Goal: Task Accomplishment & Management: Manage account settings

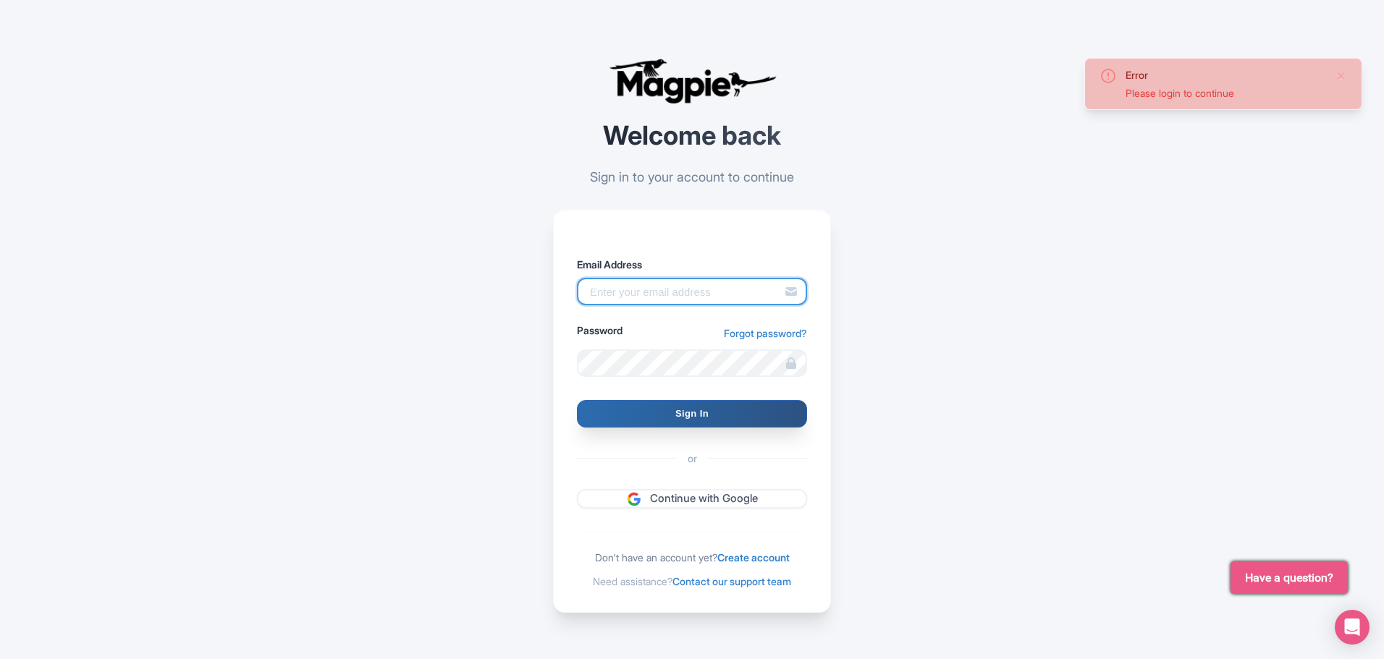
type input "sales.marketing@venicecitytours.it"
click at [688, 415] on input "Sign In" at bounding box center [692, 414] width 230 height 28
type input "Signing in..."
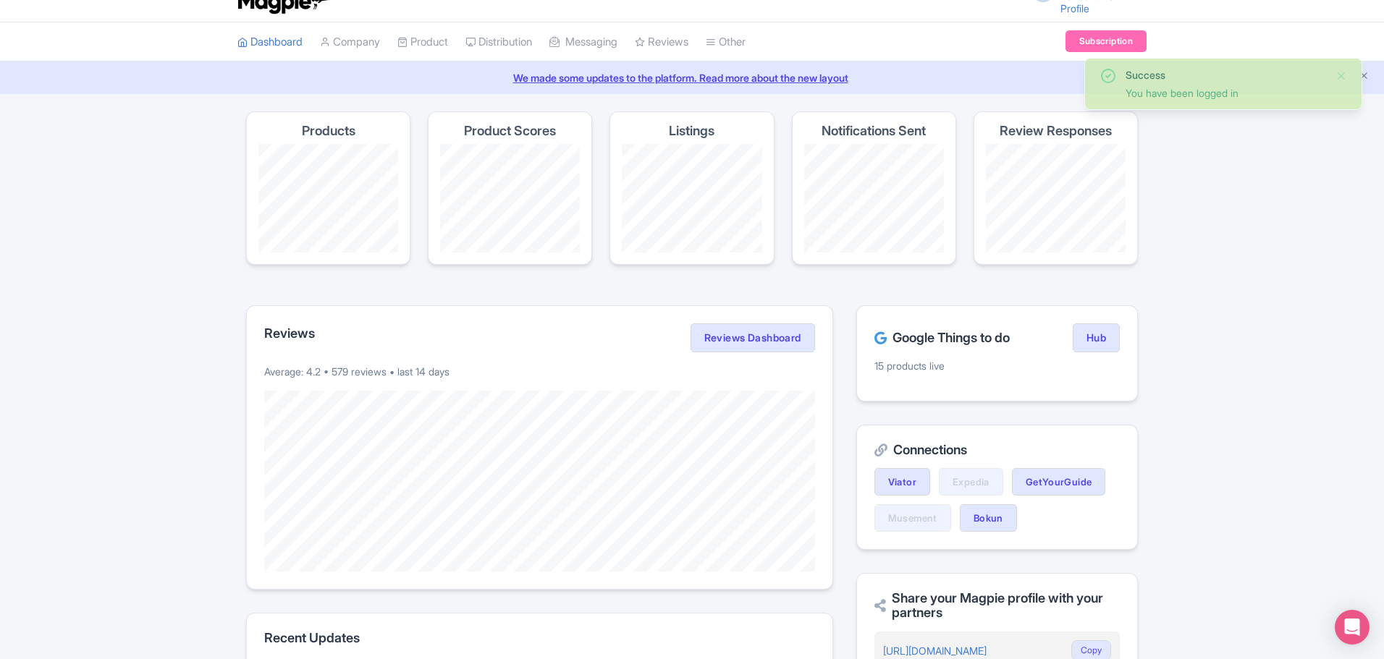
scroll to position [10, 0]
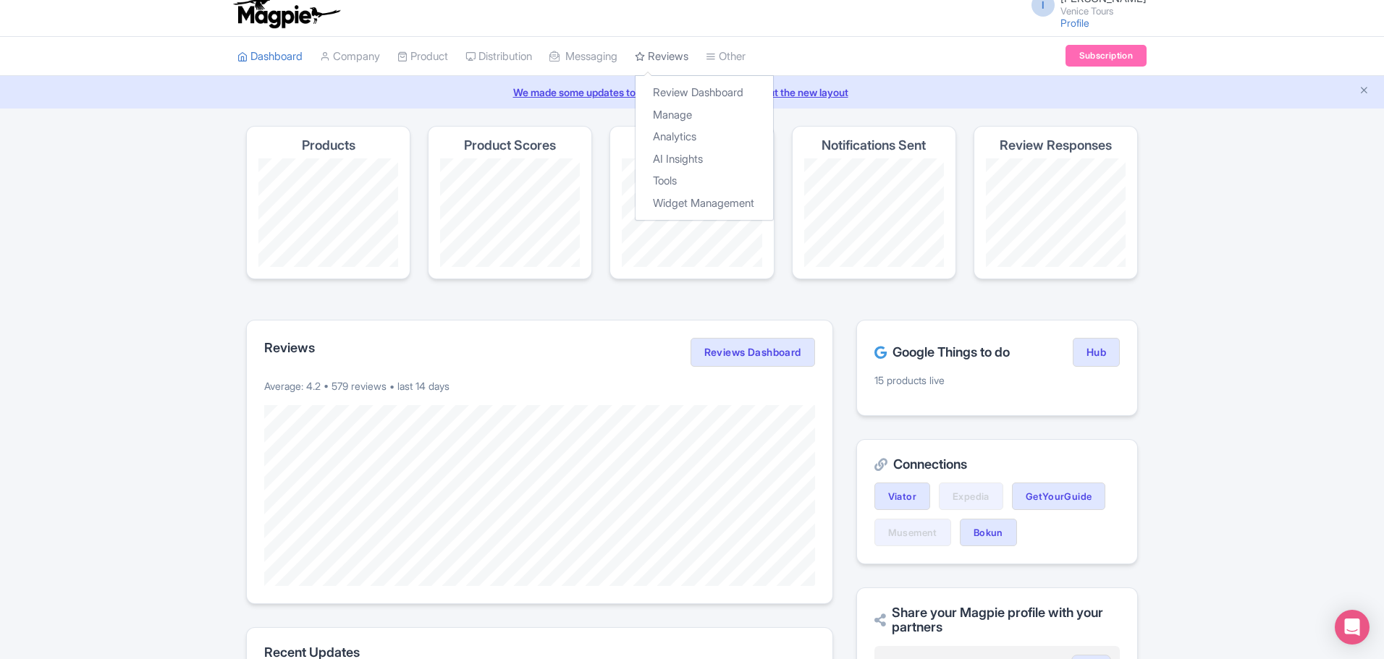
click at [685, 56] on link "Reviews" at bounding box center [662, 57] width 54 height 40
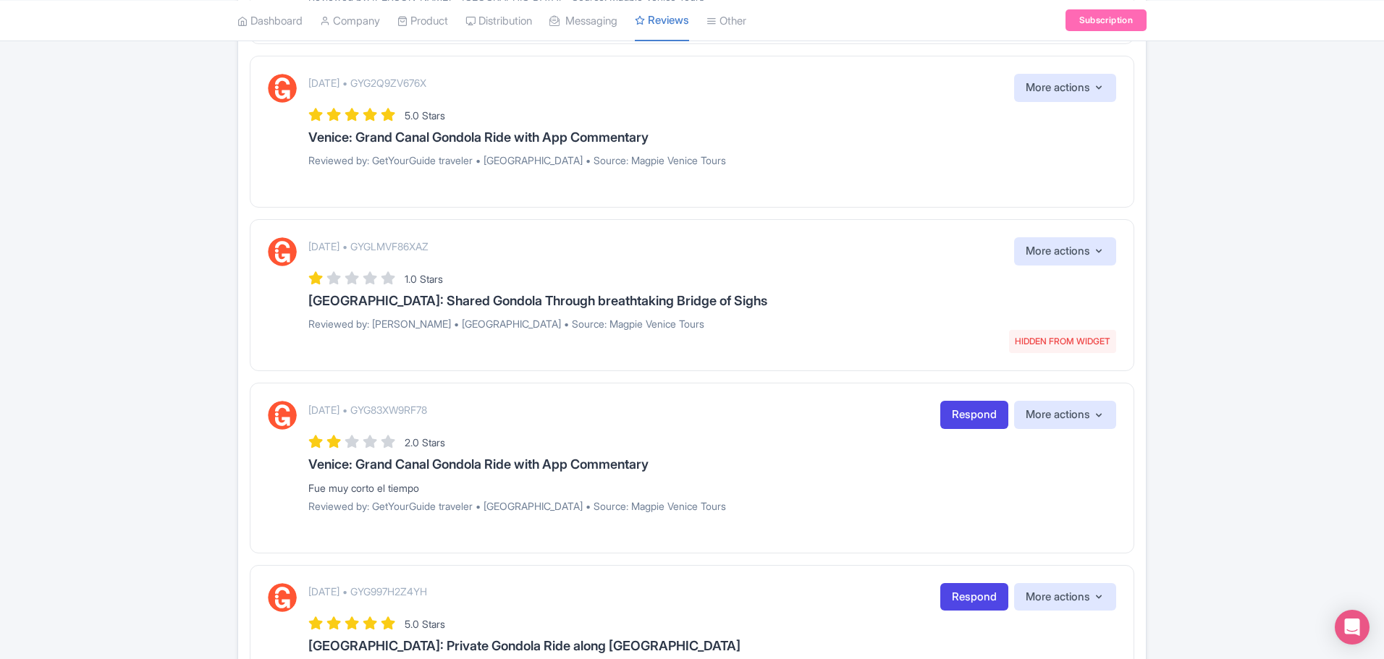
scroll to position [1013, 0]
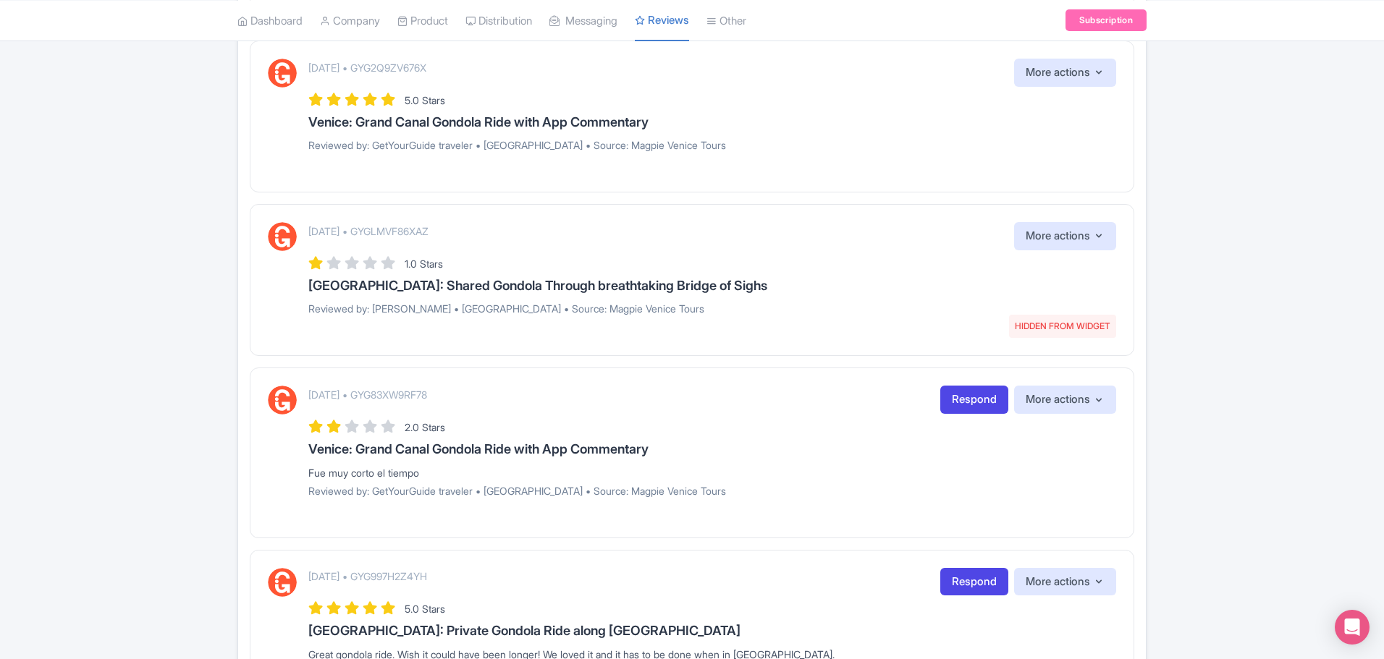
drag, startPoint x: 336, startPoint y: 231, endPoint x: 499, endPoint y: 216, distance: 164.3
click at [499, 216] on div "October 07, 2025 • GYGLMVF86XAZ HIDDEN FROM WIDGET More actions Hide from this …" at bounding box center [692, 280] width 884 height 152
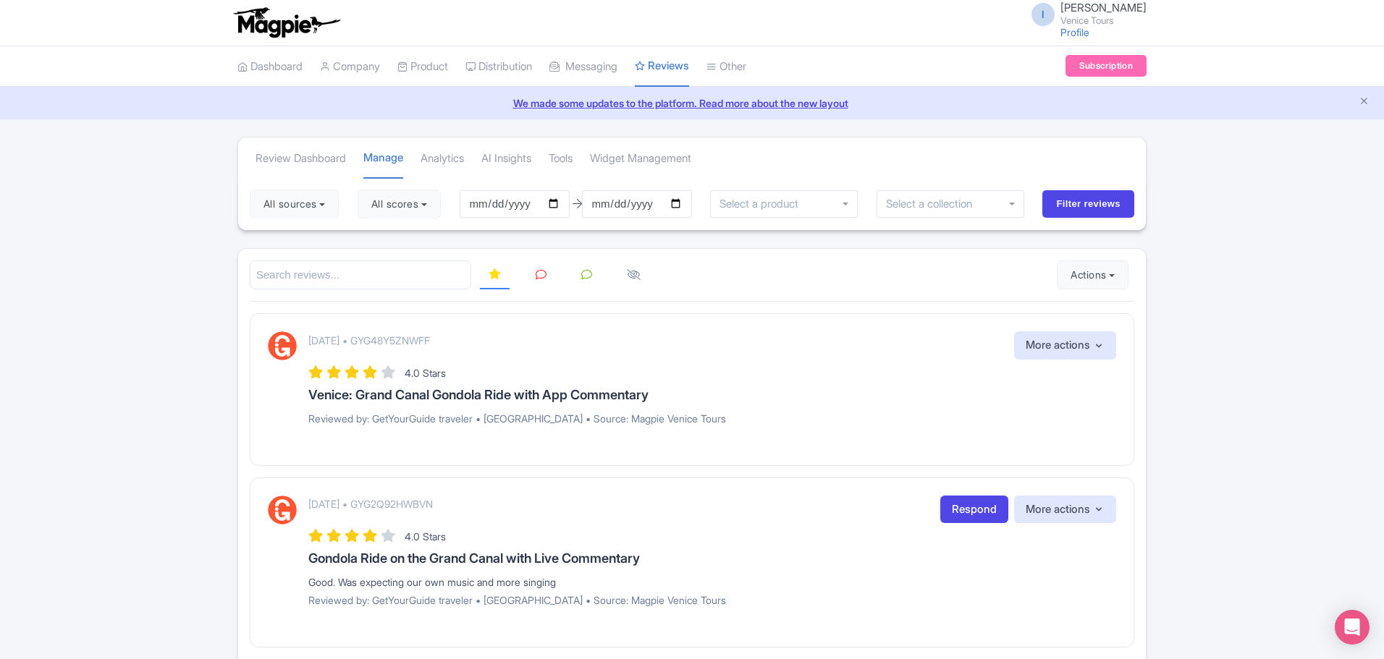
scroll to position [0, 0]
click at [331, 207] on button "All sources" at bounding box center [294, 204] width 89 height 29
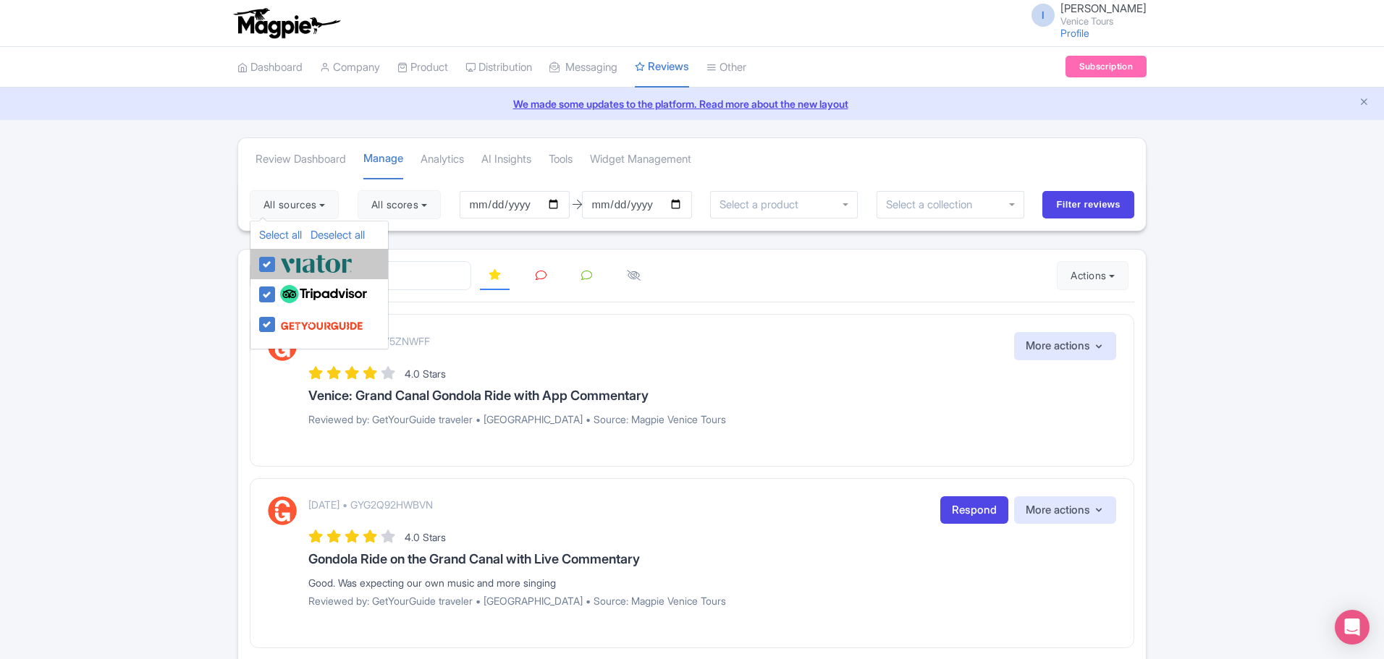
click at [276, 258] on label at bounding box center [314, 264] width 76 height 24
click at [276, 258] on input "checkbox" at bounding box center [280, 256] width 9 height 9
checkbox input "false"
click at [276, 293] on label at bounding box center [321, 294] width 90 height 25
click at [276, 292] on input "checkbox" at bounding box center [280, 286] width 9 height 9
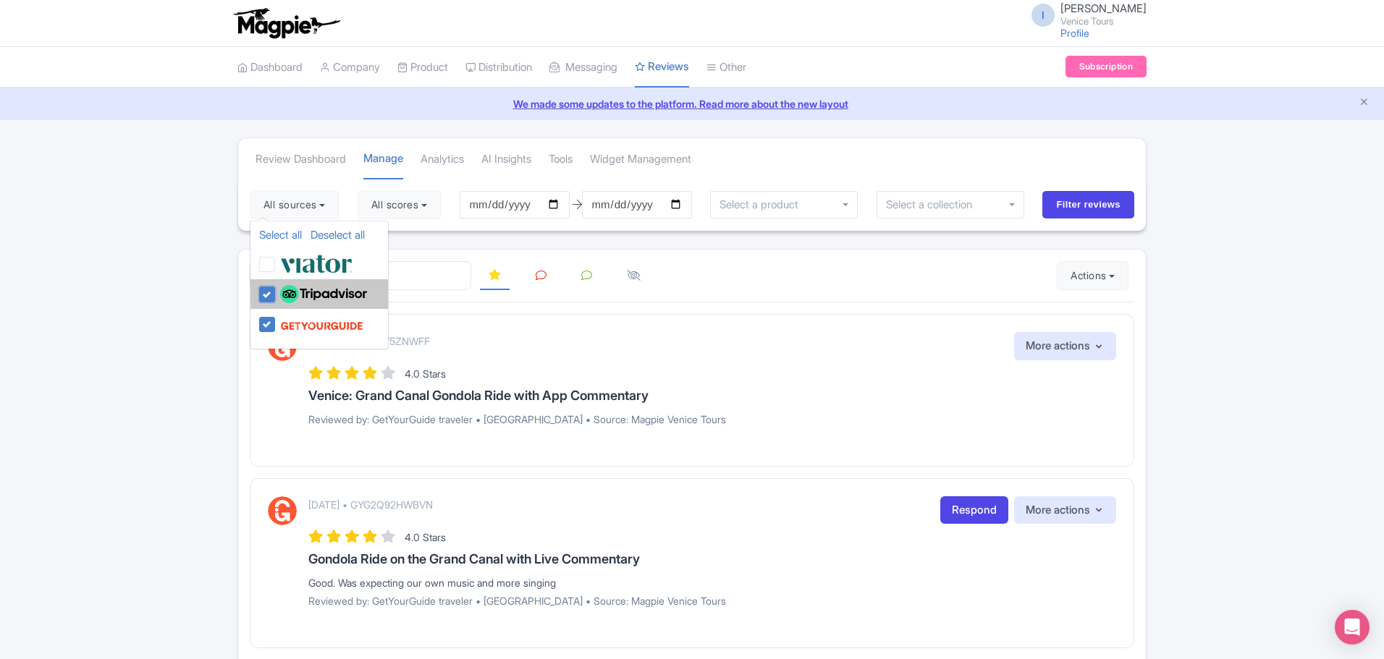
checkbox input "false"
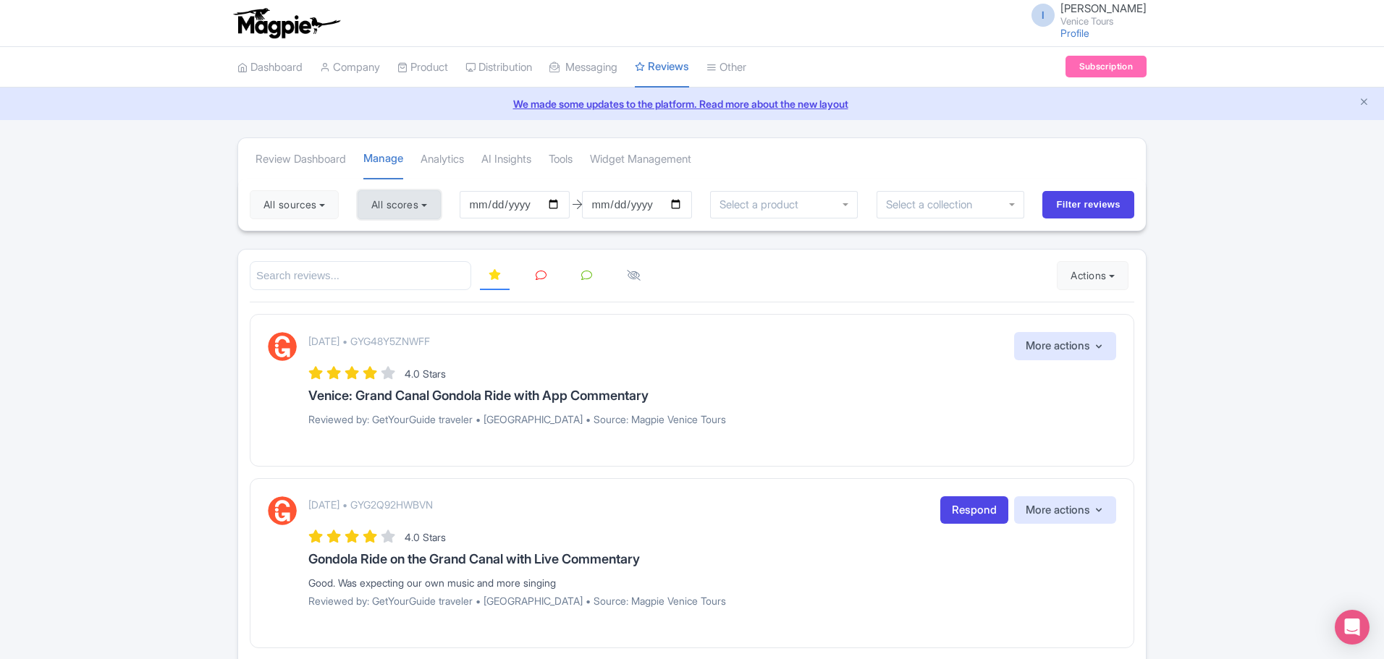
click at [402, 201] on button "All scores" at bounding box center [399, 204] width 83 height 29
click at [384, 304] on label "2 stars" at bounding box center [400, 307] width 33 height 17
click at [384, 304] on input "2 stars" at bounding box center [388, 302] width 9 height 9
checkbox input "false"
click at [384, 281] on label "3 stars" at bounding box center [400, 284] width 33 height 17
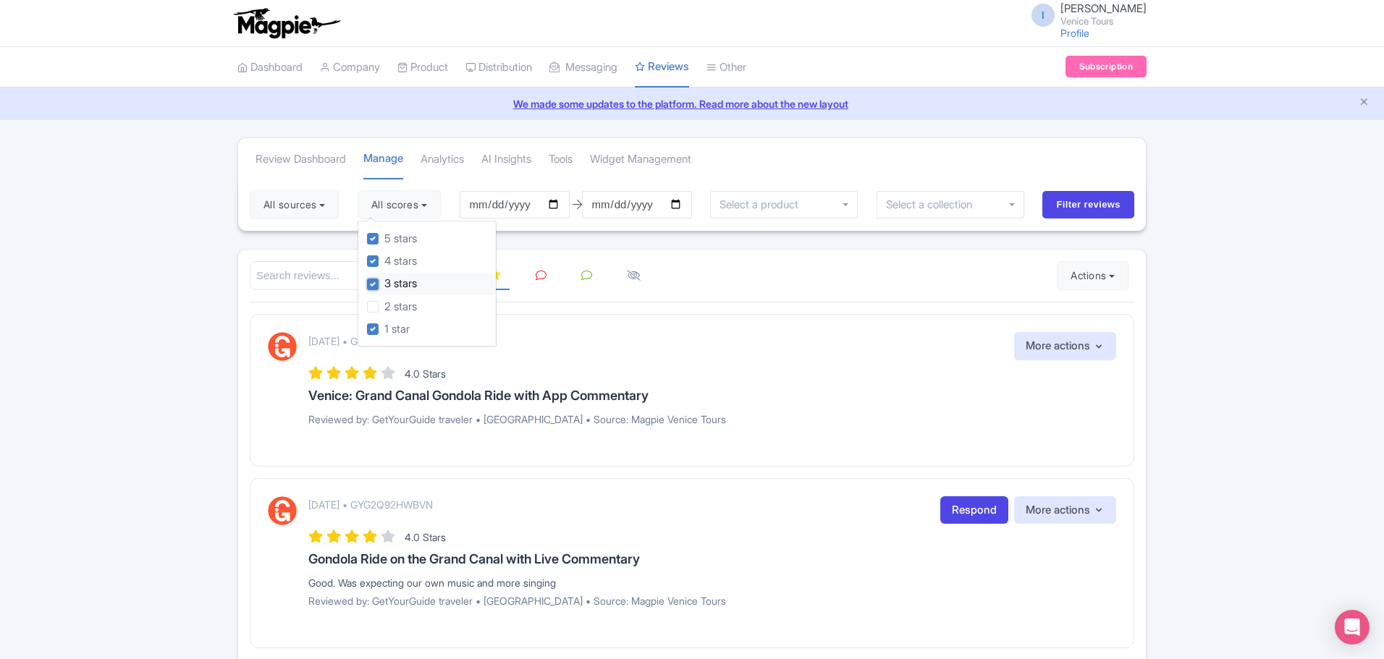
click at [384, 281] on input "3 stars" at bounding box center [388, 280] width 9 height 9
checkbox input "false"
click at [384, 258] on label "4 stars" at bounding box center [400, 261] width 33 height 17
click at [384, 258] on input "4 stars" at bounding box center [388, 257] width 9 height 9
checkbox input "false"
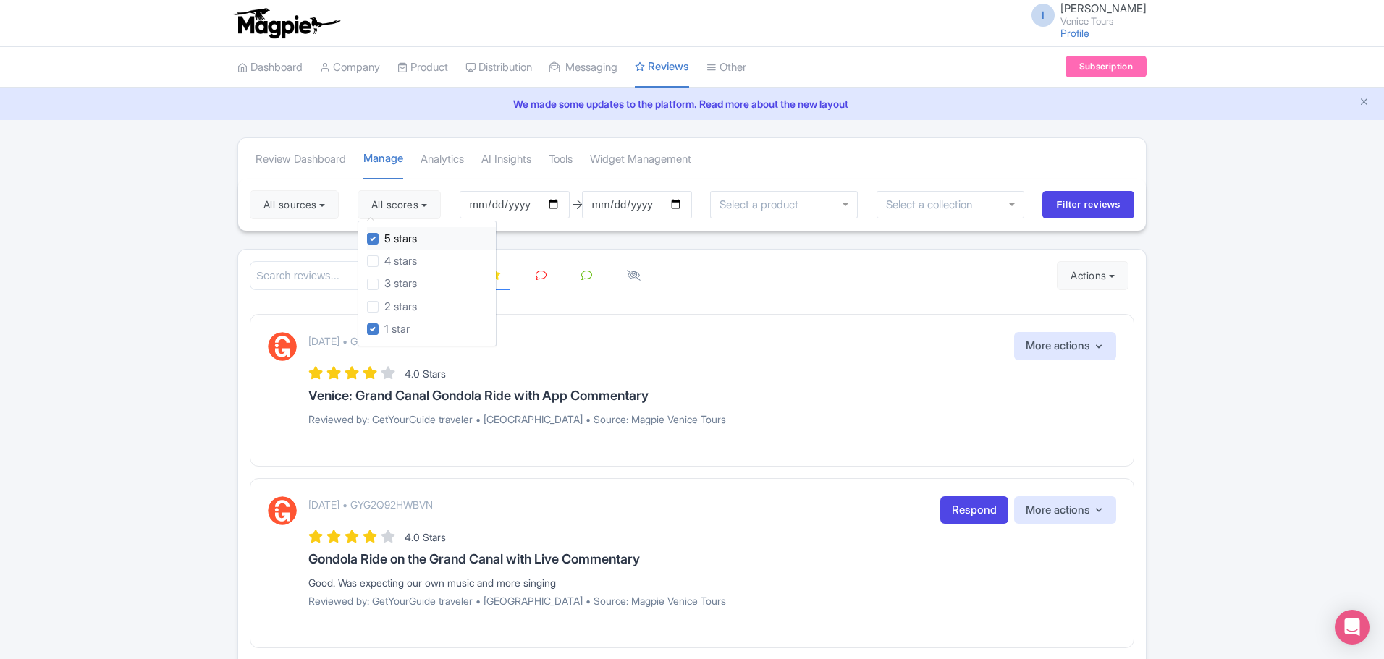
click at [384, 235] on label "5 stars" at bounding box center [400, 239] width 33 height 17
click at [384, 235] on input "5 stars" at bounding box center [388, 234] width 9 height 9
checkbox input "false"
click at [487, 203] on input "[DATE]" at bounding box center [515, 205] width 110 height 28
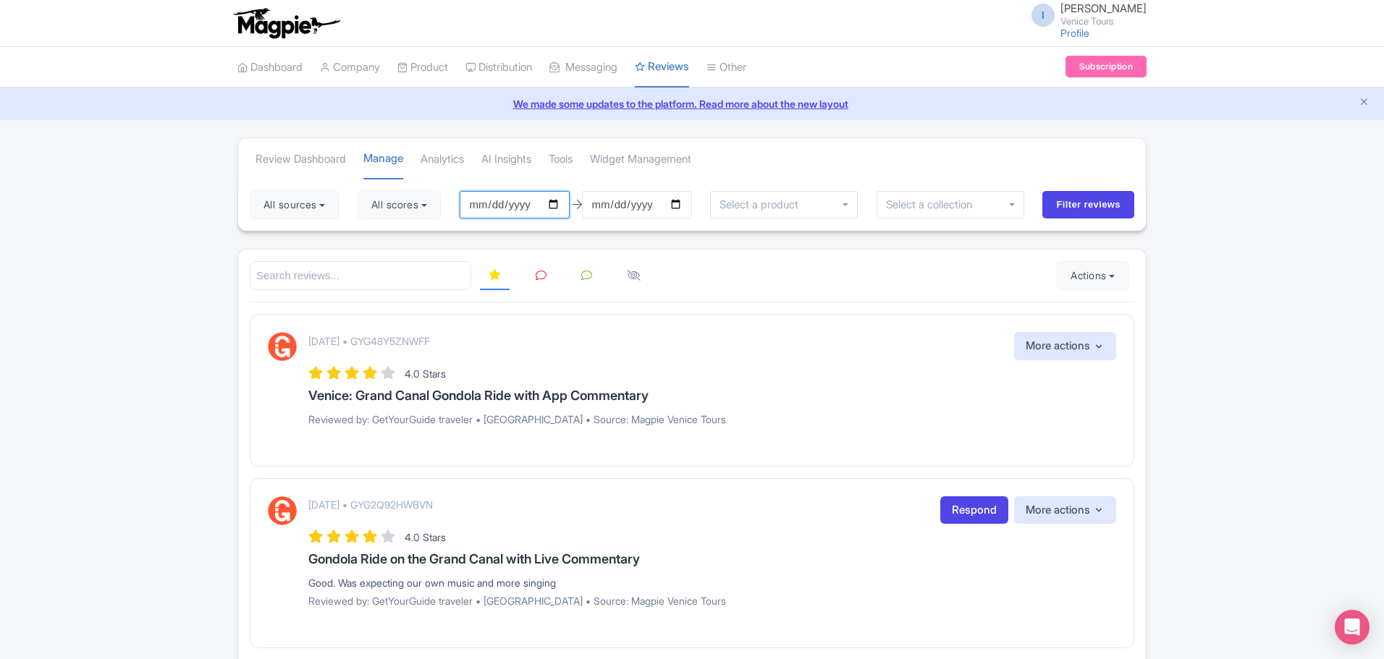
type input "2025-07-11"
click at [499, 208] on input "date" at bounding box center [515, 205] width 110 height 28
type input "2025-01-11"
click at [498, 203] on input "0001-01-11" at bounding box center [515, 205] width 110 height 28
type input "2025-10-11"
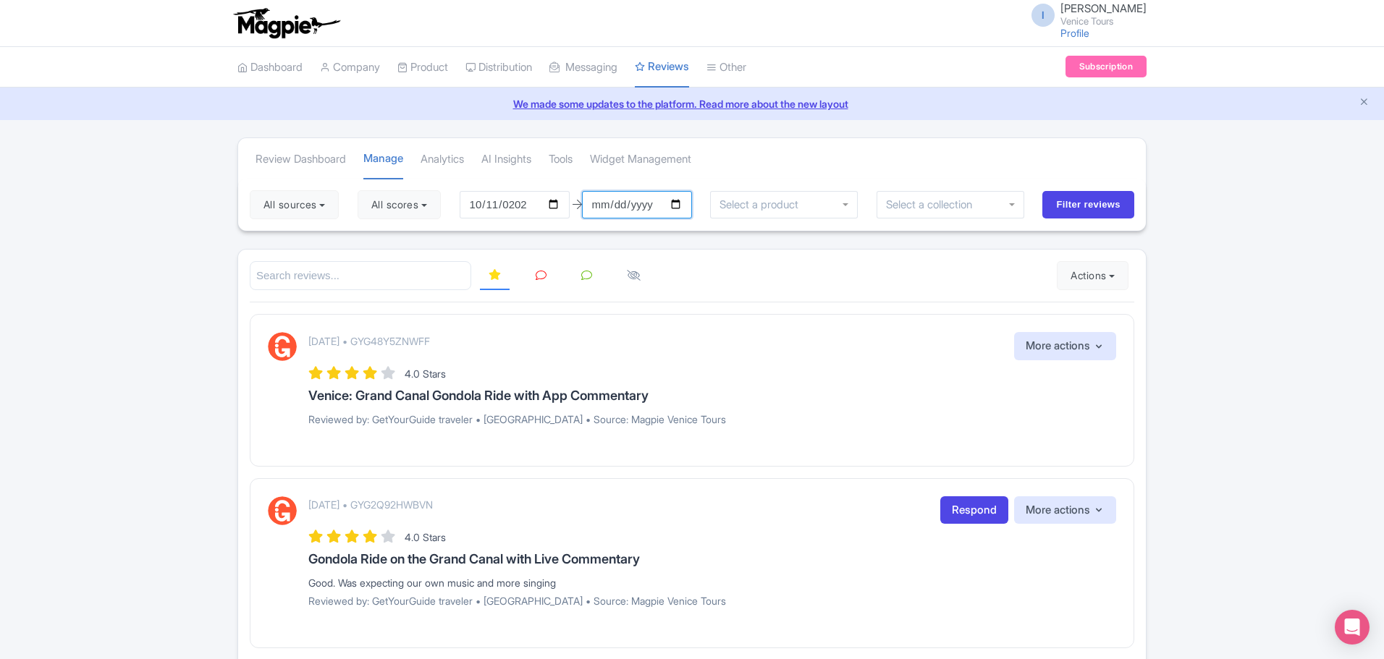
click at [607, 203] on input "[DATE]" at bounding box center [637, 205] width 110 height 28
type input "2025-10-11"
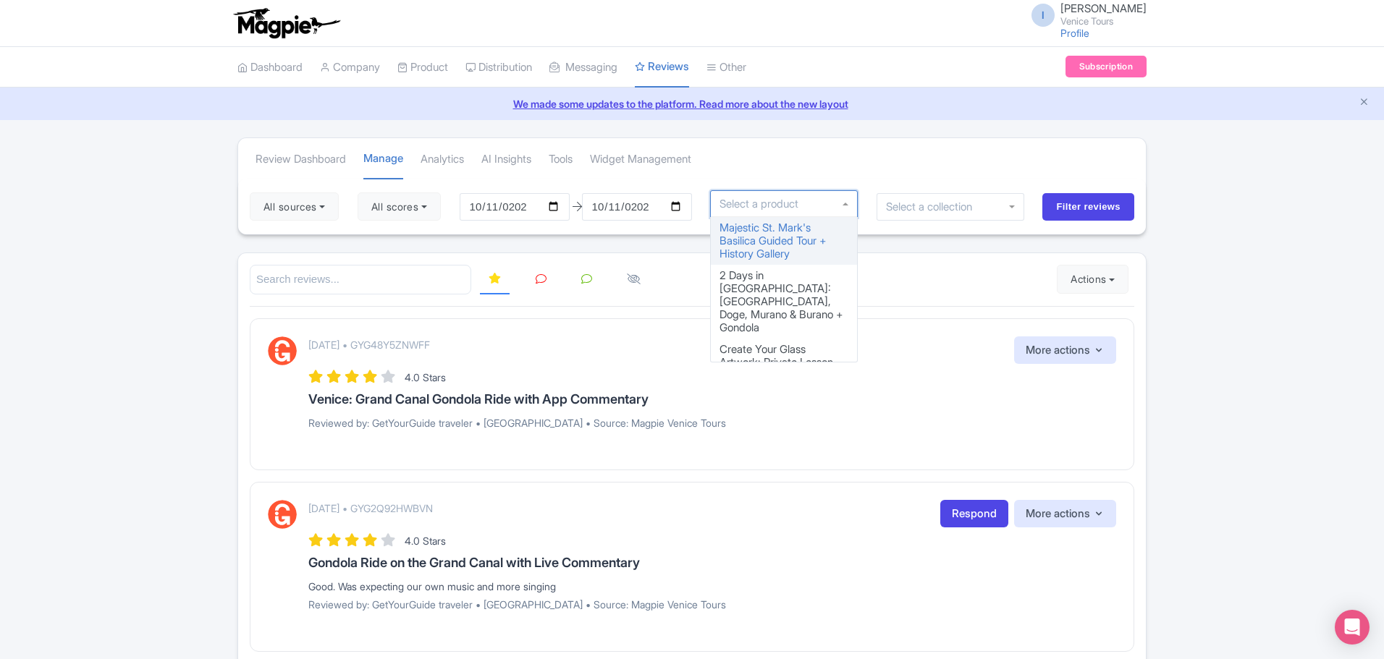
click at [823, 208] on div at bounding box center [784, 204] width 148 height 28
type input "bridge"
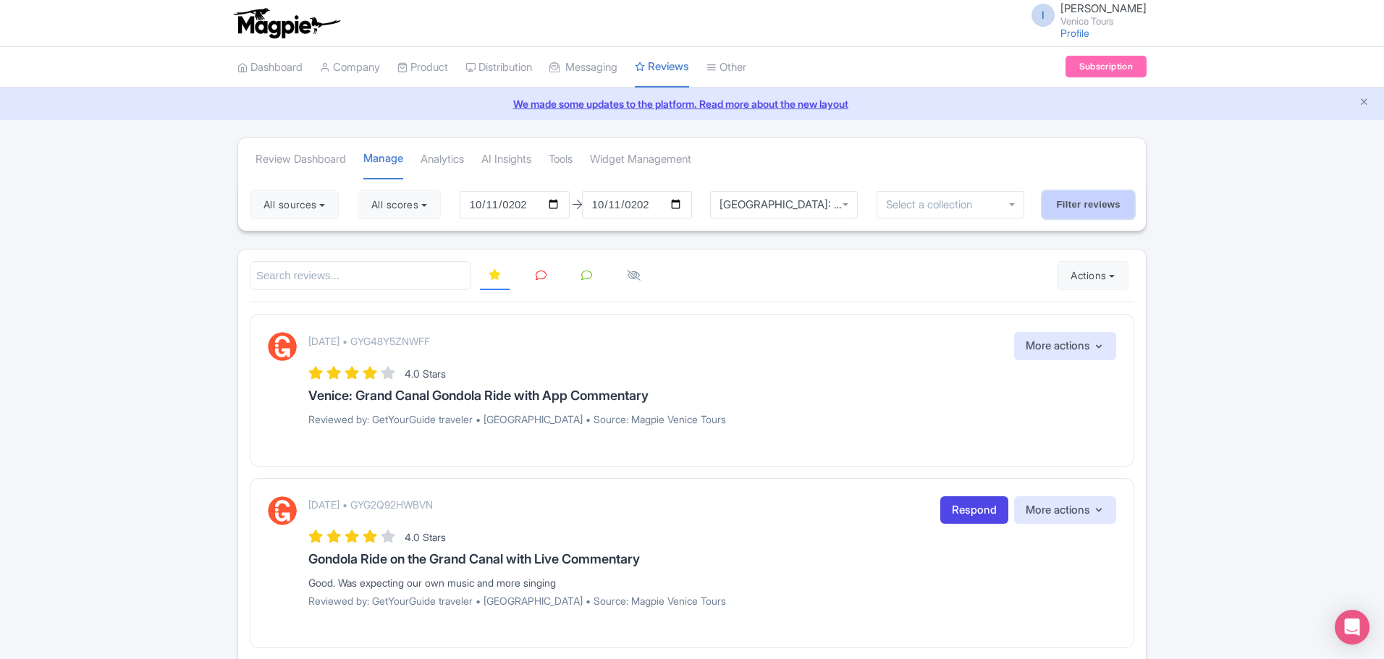
click at [1097, 207] on input "Filter reviews" at bounding box center [1088, 205] width 92 height 28
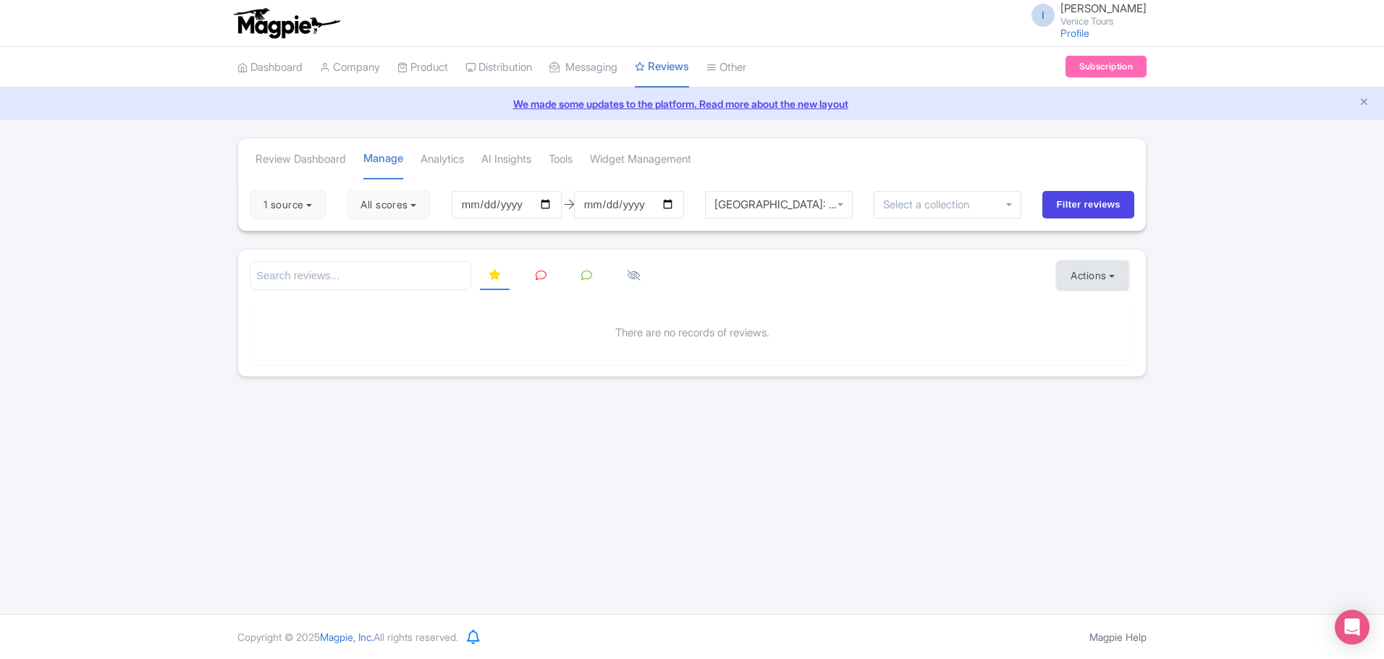
click at [1080, 273] on button "Actions" at bounding box center [1093, 275] width 72 height 29
click at [1102, 310] on link "Import new reviews" at bounding box center [1142, 312] width 170 height 28
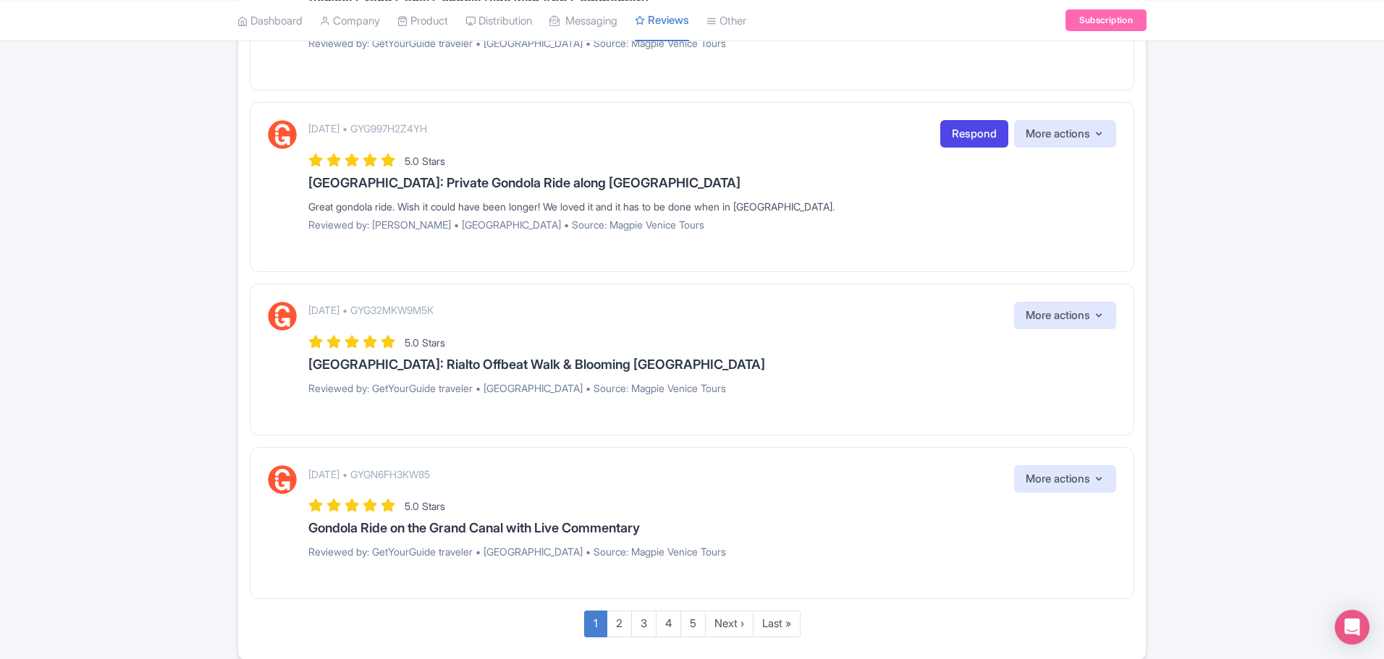
scroll to position [1525, 0]
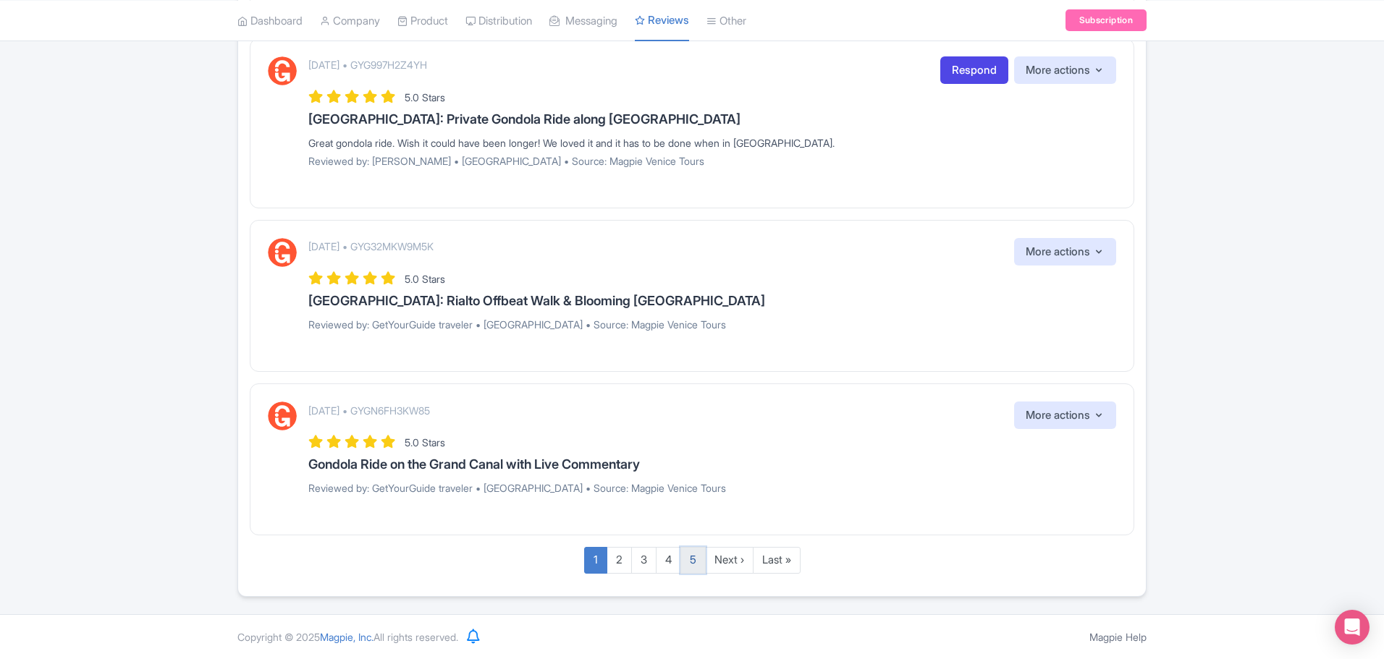
click at [691, 561] on link "5" at bounding box center [692, 560] width 25 height 27
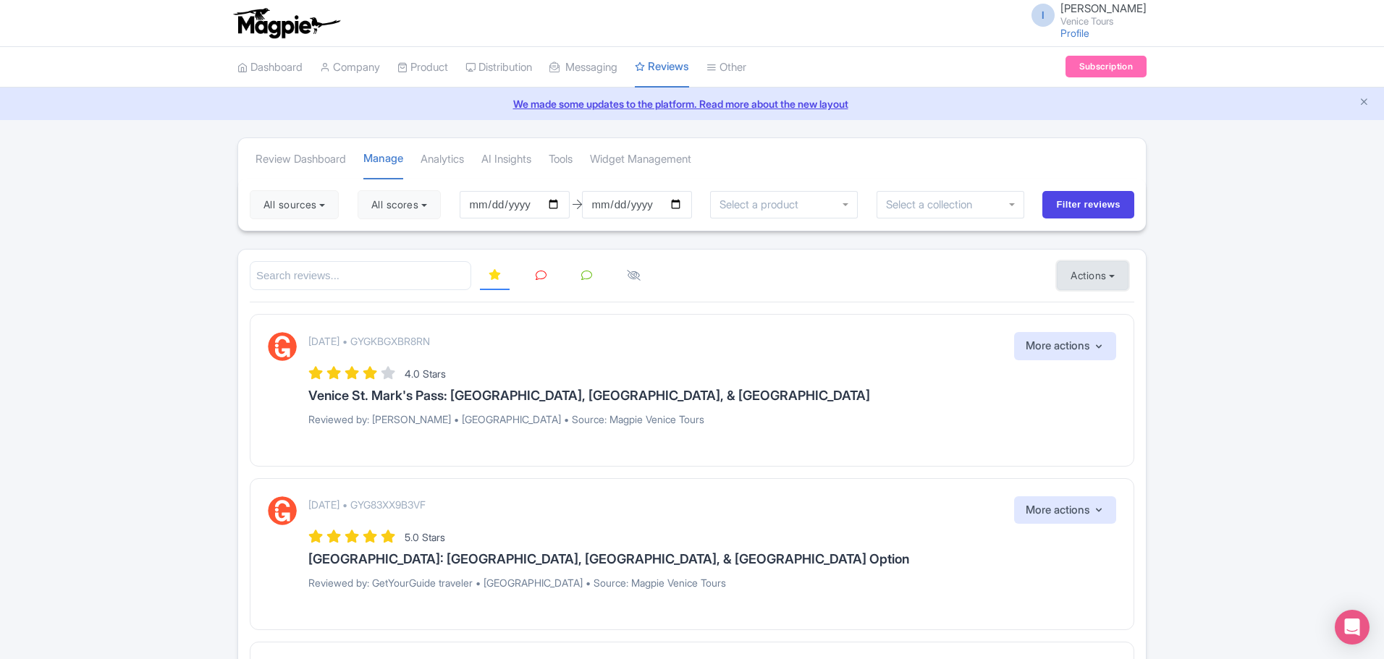
click at [1107, 279] on button "Actions" at bounding box center [1093, 275] width 72 height 29
click at [1126, 308] on link "Import new reviews" at bounding box center [1142, 312] width 170 height 28
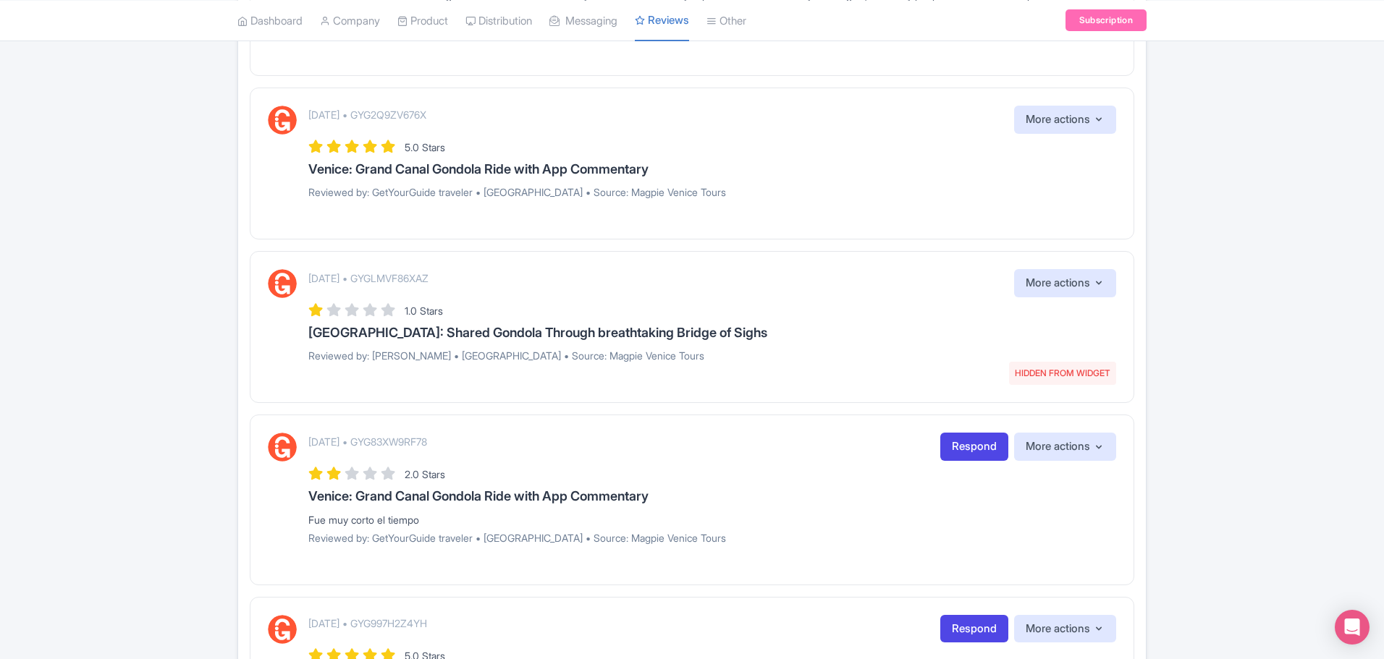
scroll to position [941, 0]
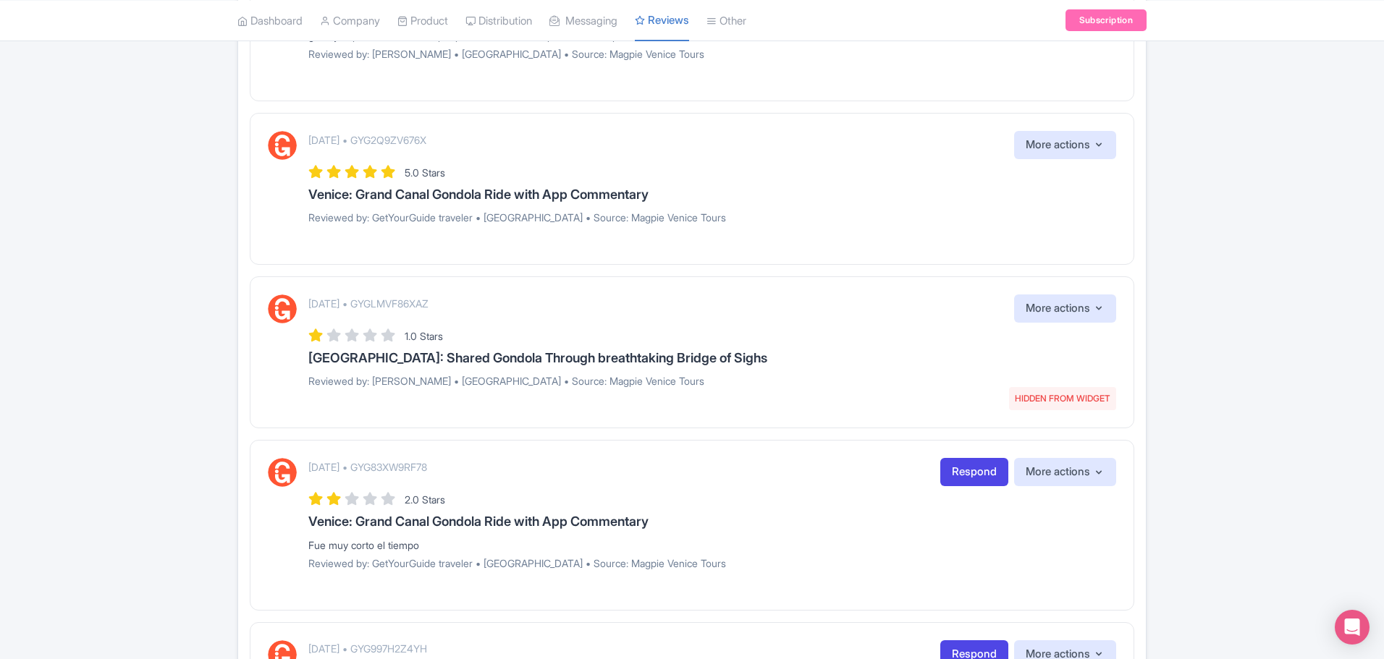
drag, startPoint x: 356, startPoint y: 297, endPoint x: 460, endPoint y: 297, distance: 103.5
click at [428, 297] on p "[DATE] • GYGLMVF86XAZ" at bounding box center [368, 303] width 120 height 15
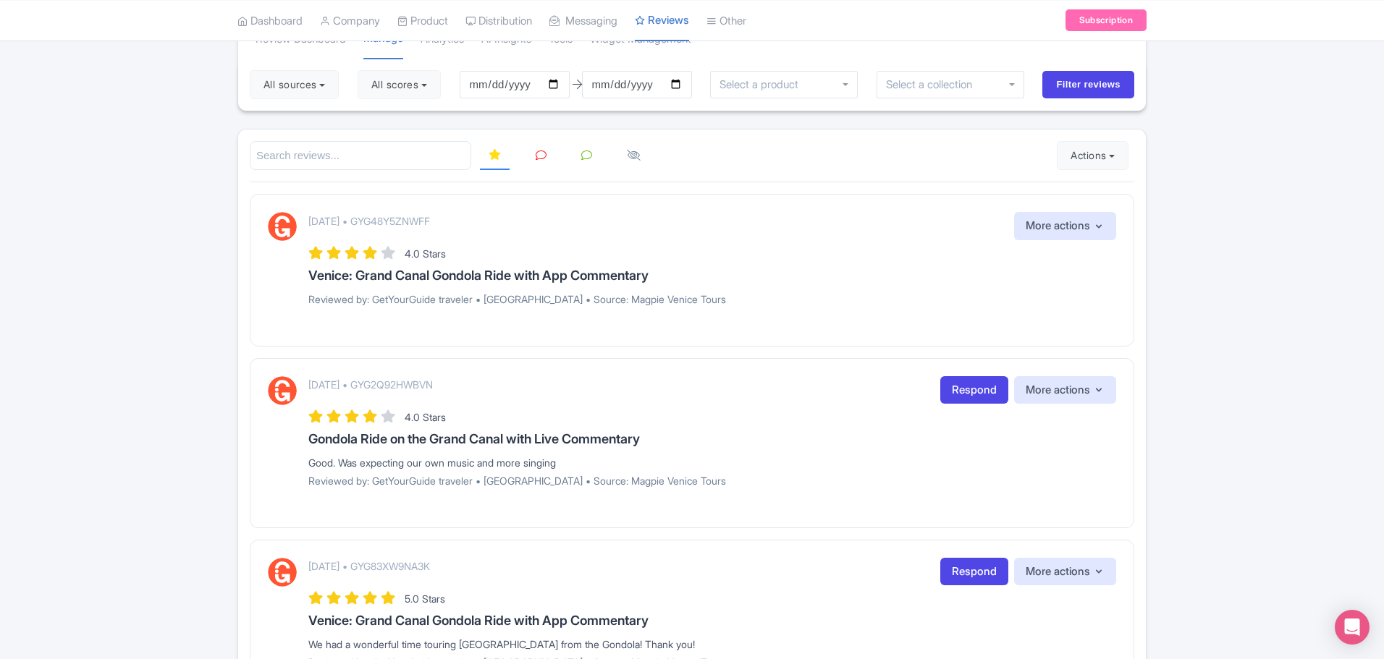
scroll to position [0, 0]
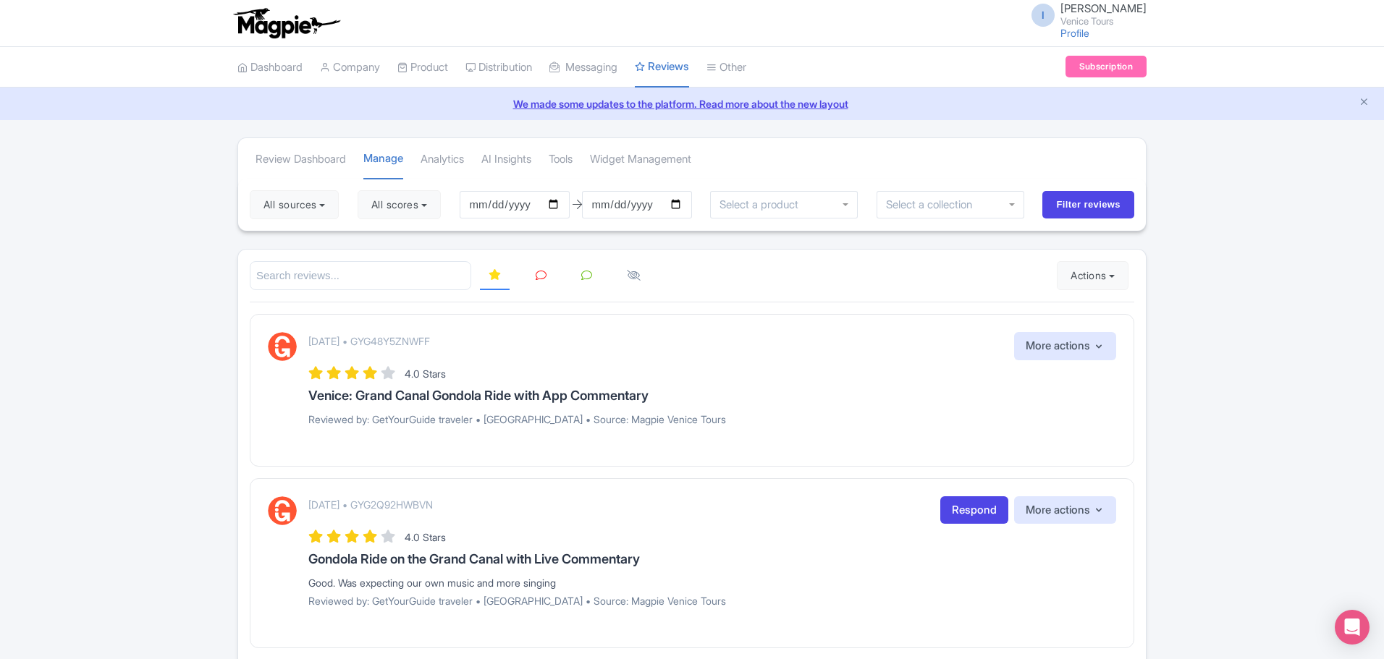
click at [734, 206] on input "select-one" at bounding box center [762, 204] width 87 height 13
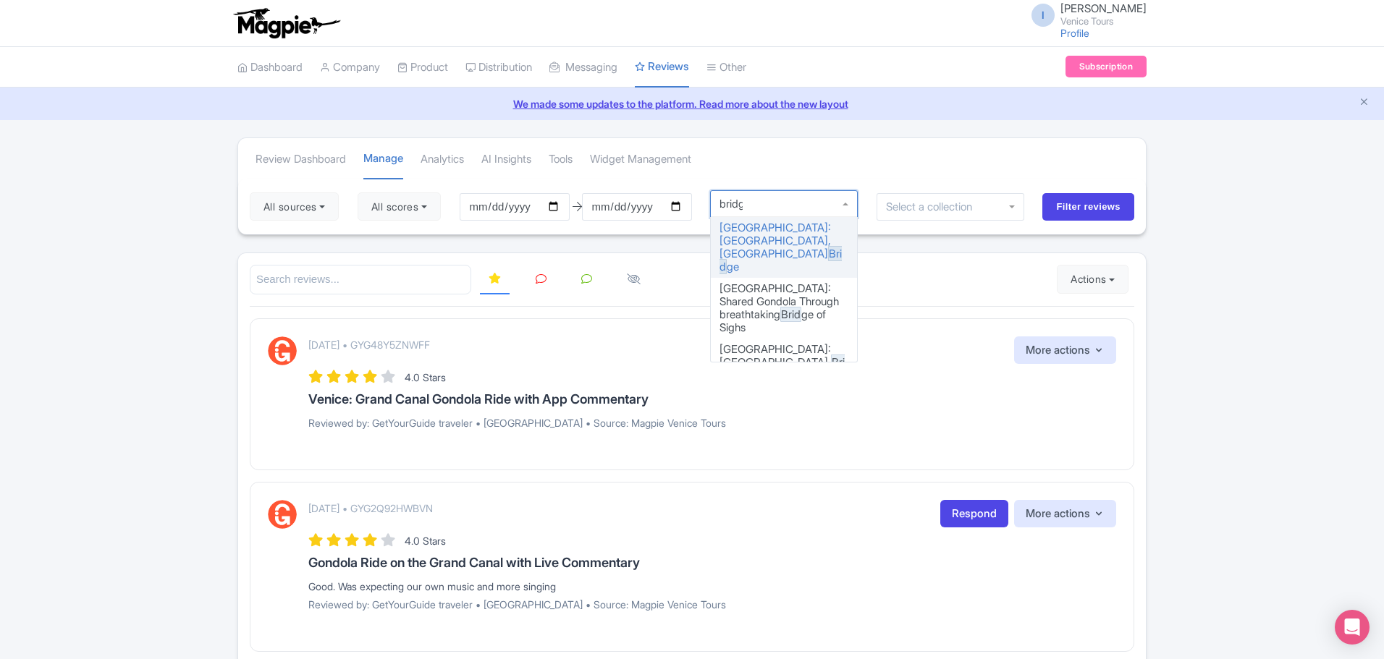
type input "bridge"
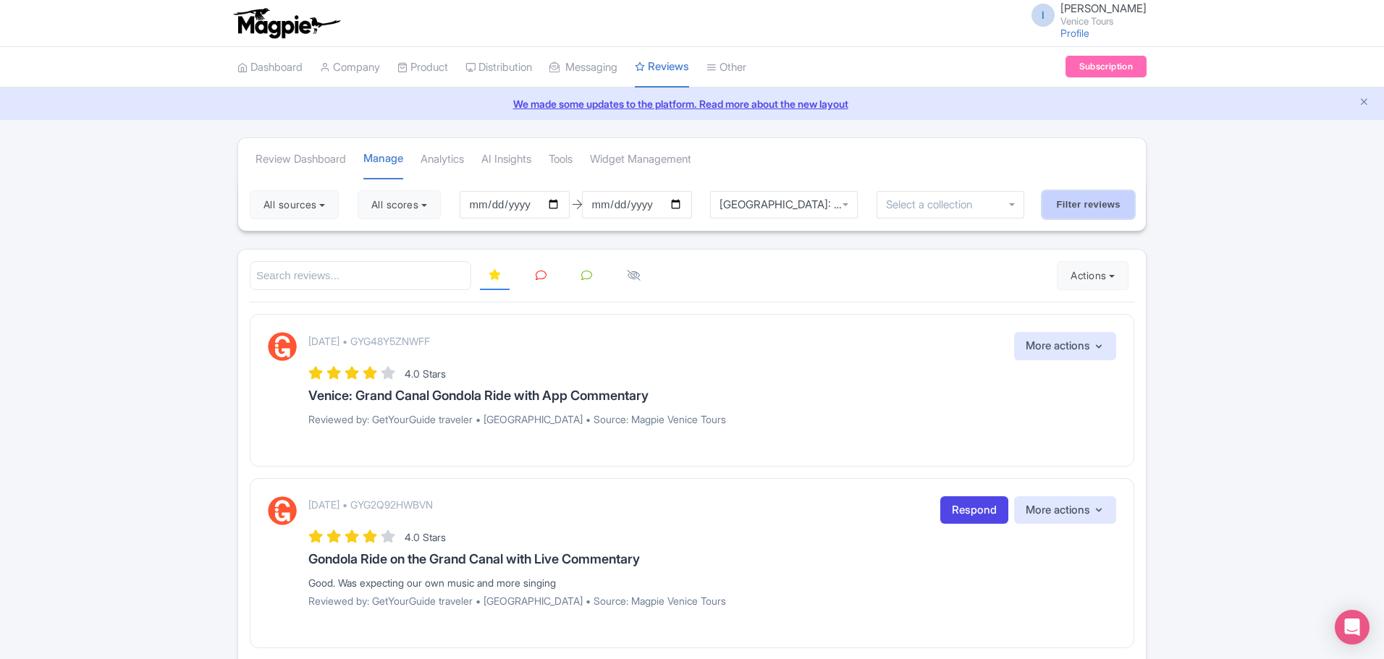
click at [1083, 207] on input "Filter reviews" at bounding box center [1088, 205] width 92 height 28
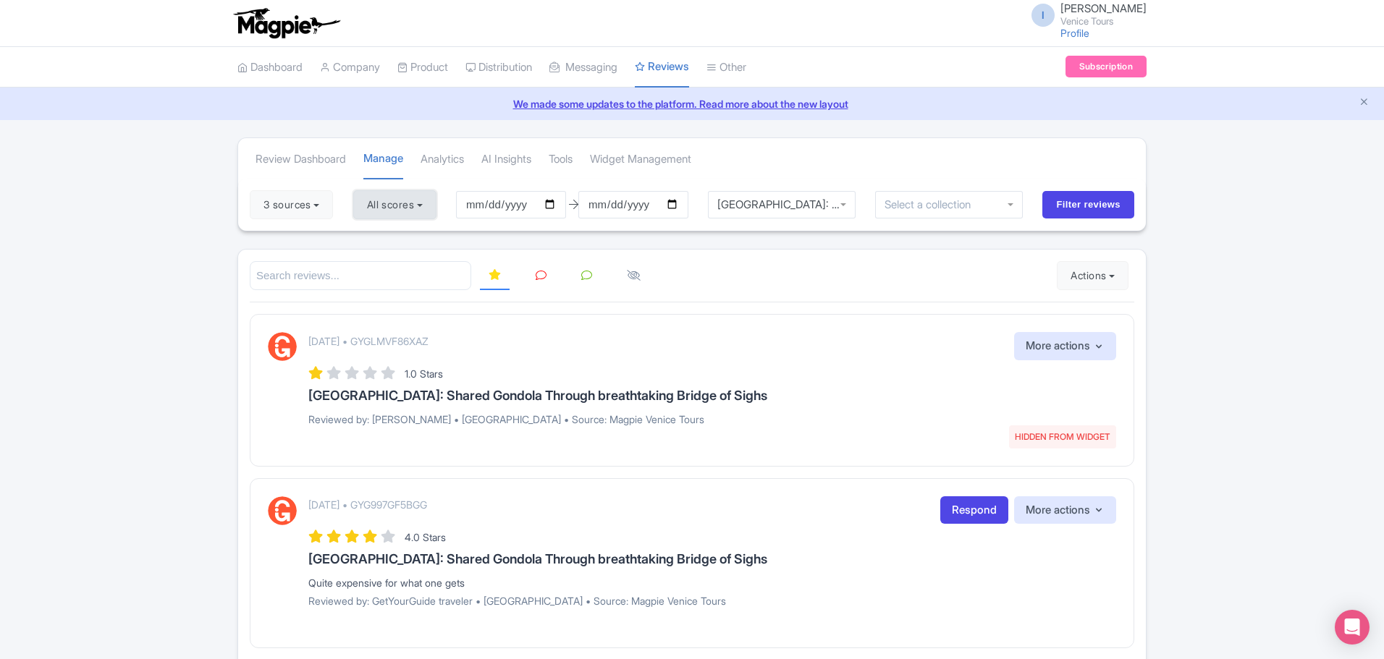
click at [428, 208] on button "All scores" at bounding box center [394, 204] width 83 height 29
click at [380, 304] on label "2 stars" at bounding box center [396, 307] width 33 height 17
click at [380, 304] on input "2 stars" at bounding box center [384, 302] width 9 height 9
checkbox input "false"
drag, startPoint x: 374, startPoint y: 288, endPoint x: 374, endPoint y: 271, distance: 17.4
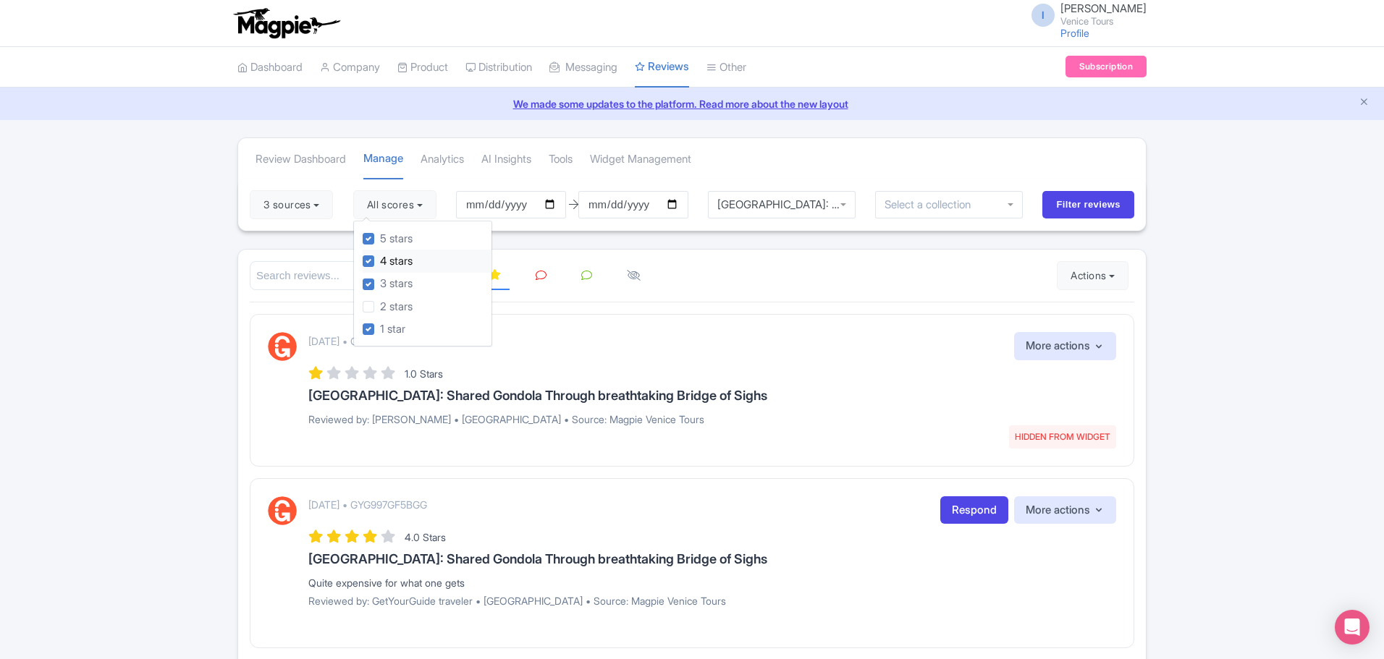
click at [380, 287] on label "3 stars" at bounding box center [396, 284] width 33 height 17
click at [380, 285] on input "3 stars" at bounding box center [384, 280] width 9 height 9
checkbox input "false"
click at [380, 263] on label "4 stars" at bounding box center [396, 261] width 33 height 17
click at [380, 262] on input "4 stars" at bounding box center [384, 257] width 9 height 9
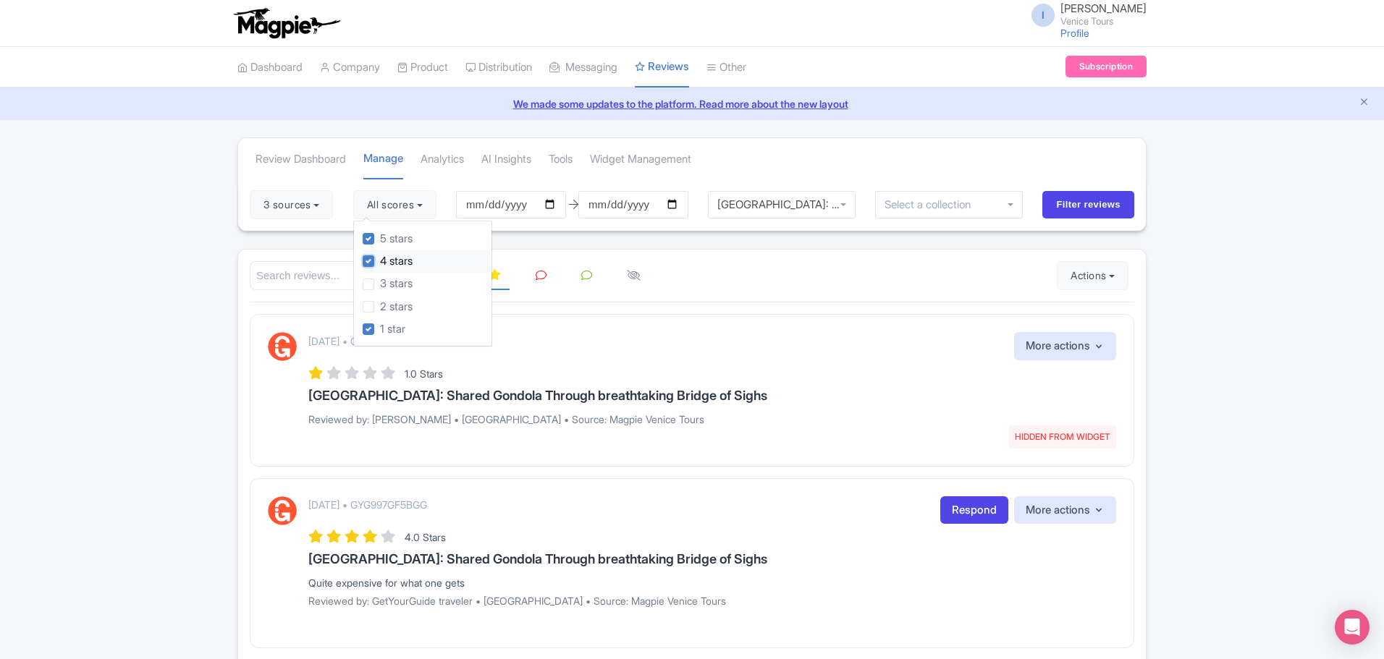
checkbox input "false"
click at [380, 237] on label "5 stars" at bounding box center [396, 239] width 33 height 17
click at [380, 237] on input "5 stars" at bounding box center [384, 234] width 9 height 9
checkbox input "false"
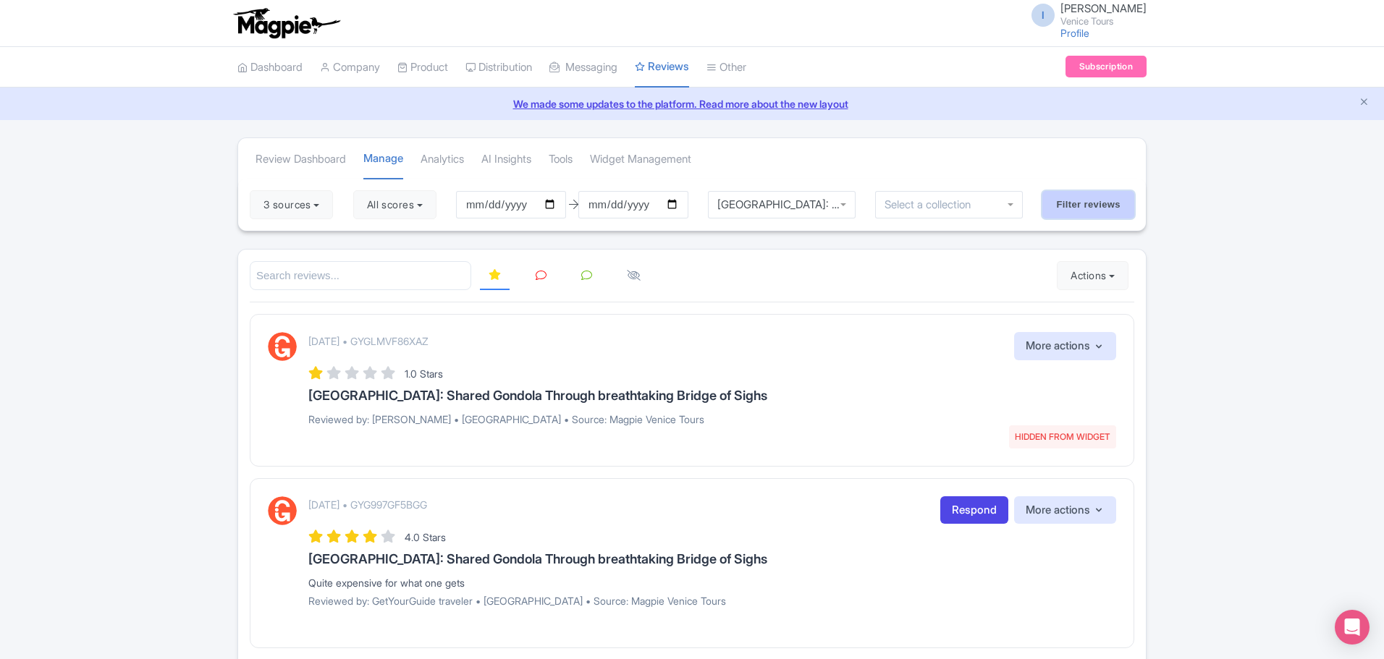
click at [1093, 203] on input "Filter reviews" at bounding box center [1088, 205] width 92 height 28
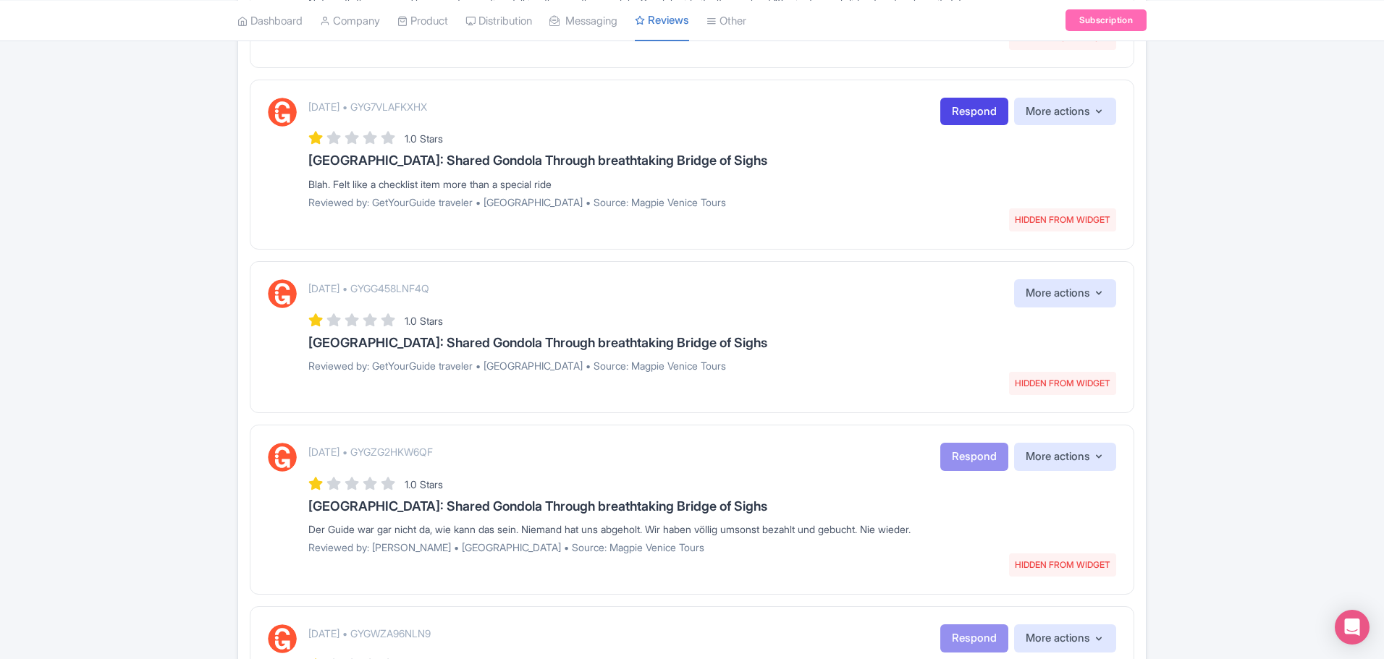
scroll to position [796, 0]
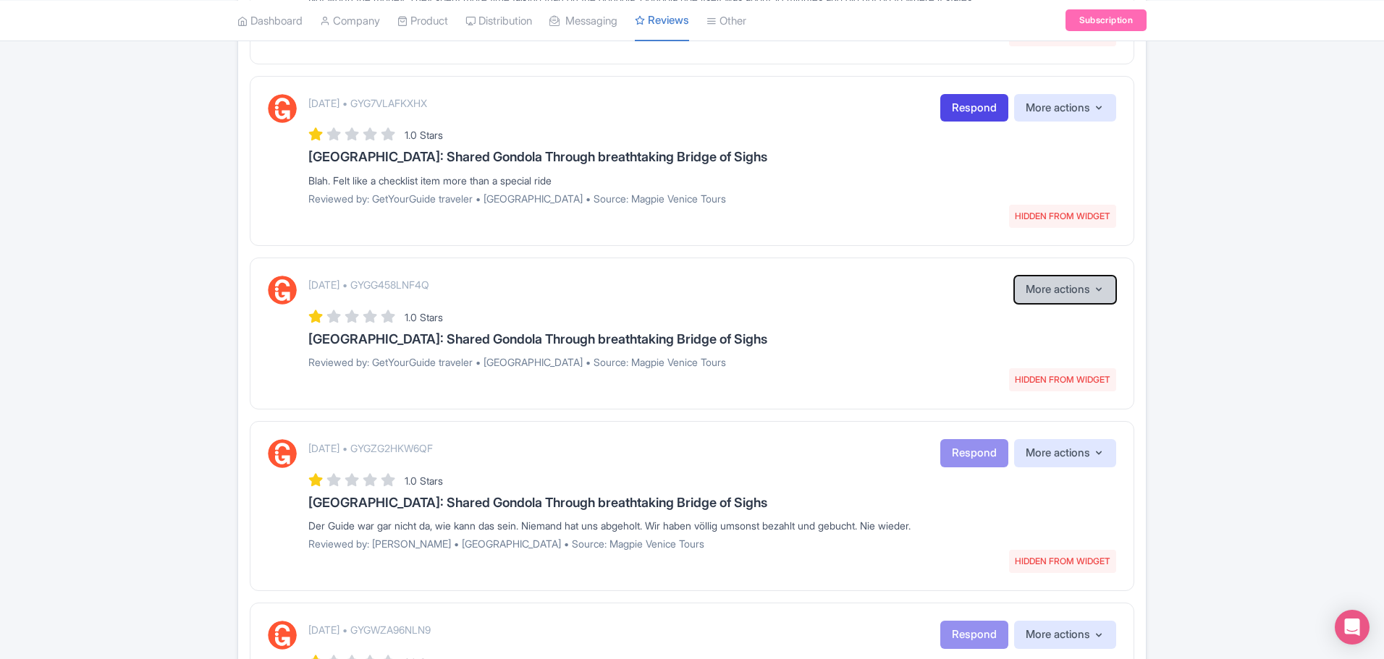
click at [1101, 288] on icon "button" at bounding box center [1099, 290] width 6 height 4
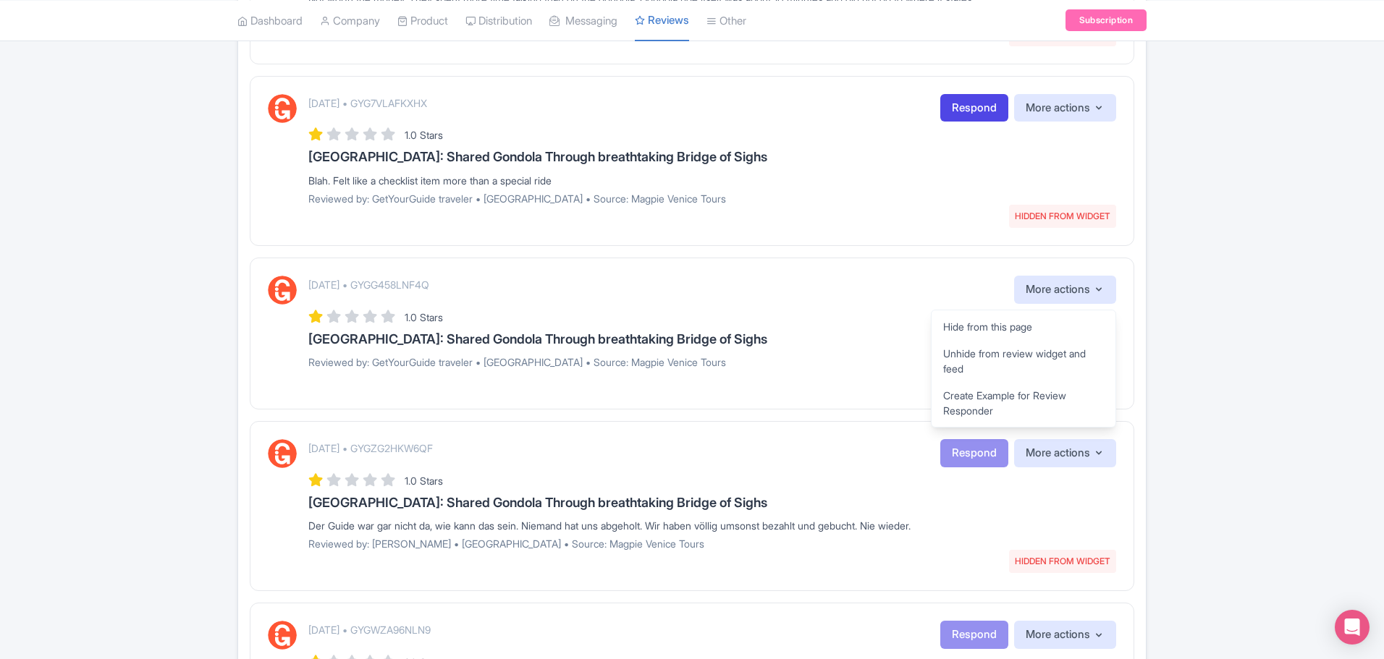
click at [1296, 363] on div "Review Dashboard [GEOGRAPHIC_DATA] Analytics AI Insights Tools Widget Managemen…" at bounding box center [692, 357] width 1384 height 2033
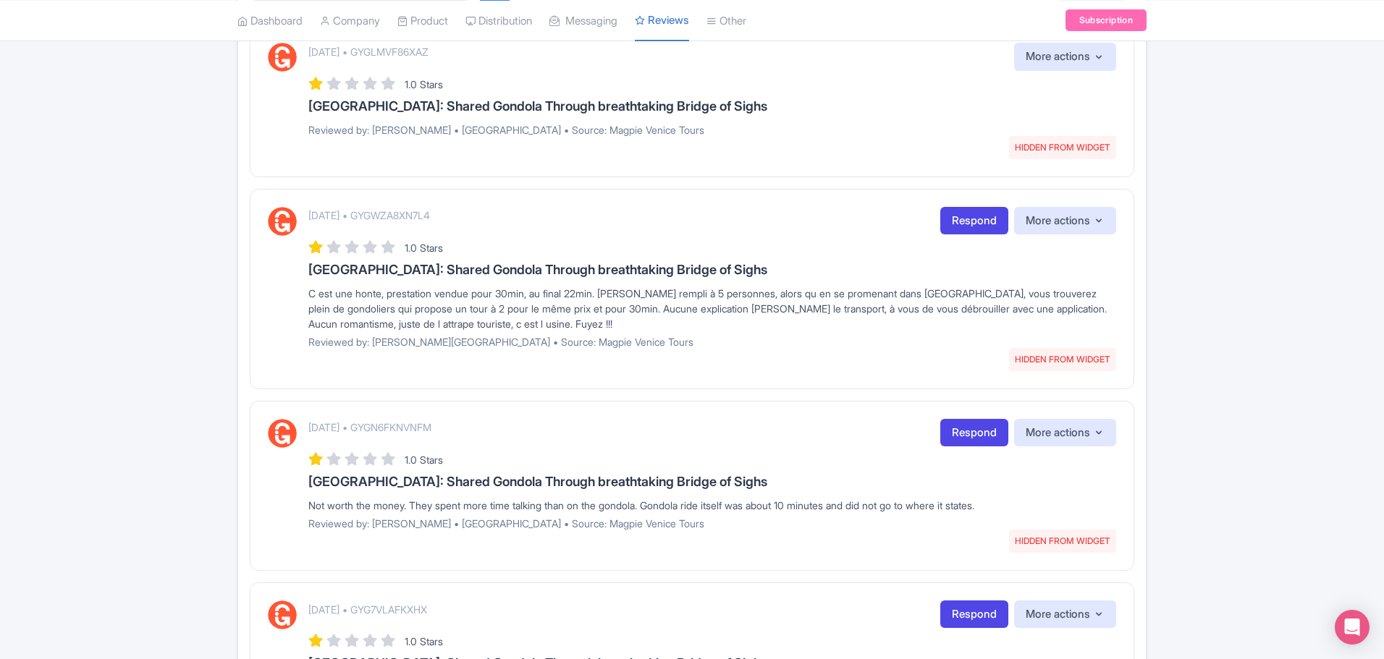
scroll to position [0, 0]
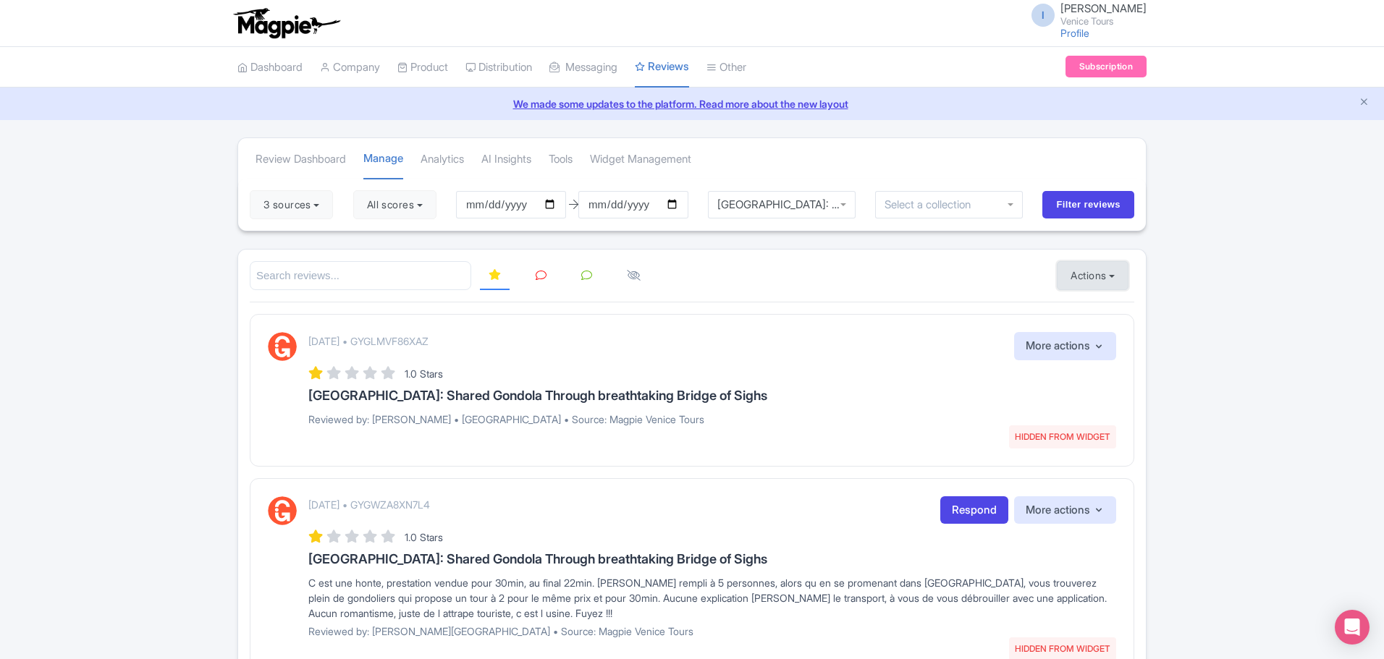
click at [1089, 283] on button "Actions" at bounding box center [1093, 275] width 72 height 29
